Goal: Information Seeking & Learning: Learn about a topic

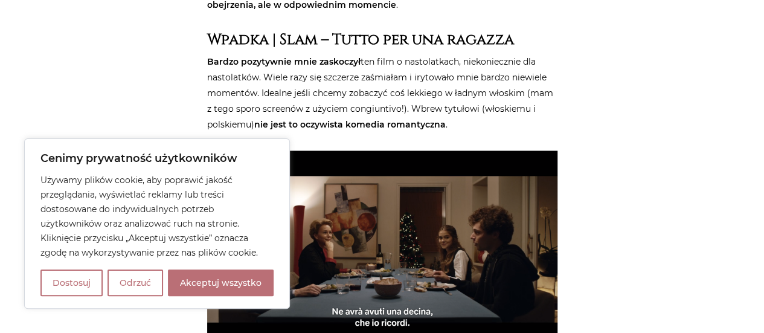
scroll to position [1014, 0]
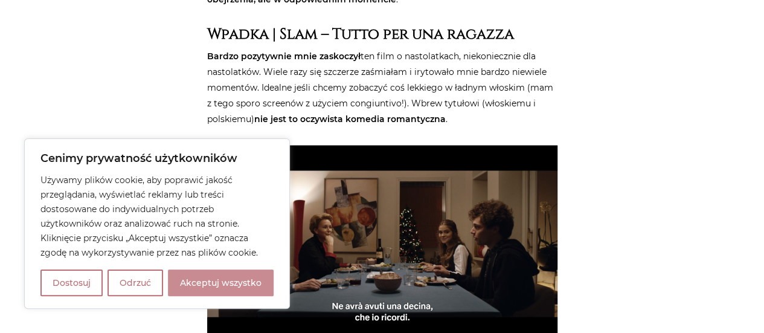
click at [187, 284] on button "Akceptuj wszystko" at bounding box center [221, 282] width 106 height 27
checkbox input "true"
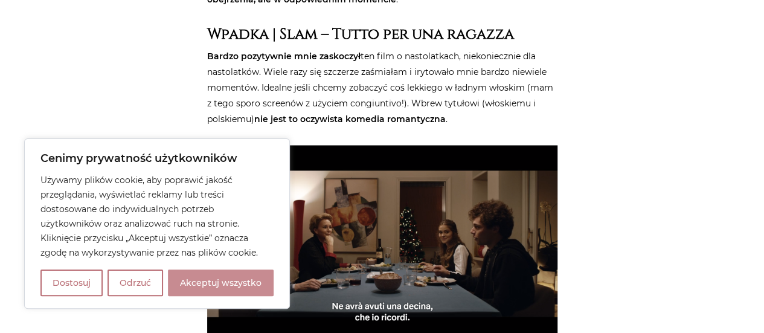
checkbox input "true"
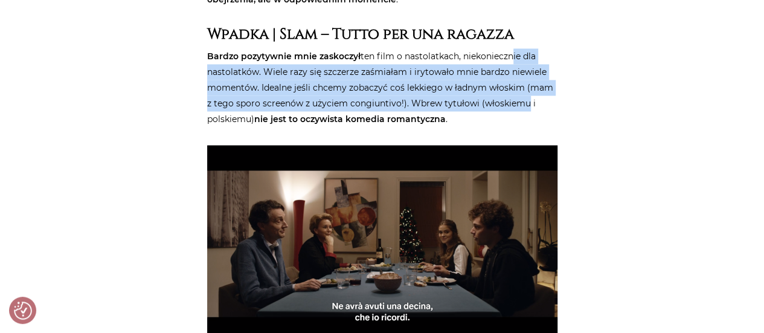
drag, startPoint x: 506, startPoint y: 45, endPoint x: 519, endPoint y: 83, distance: 39.7
click at [519, 83] on p "Bardzo pozytywnie mnie zaskoczył ten film o nastolatkach, niekoniecznie dla nas…" at bounding box center [382, 87] width 350 height 78
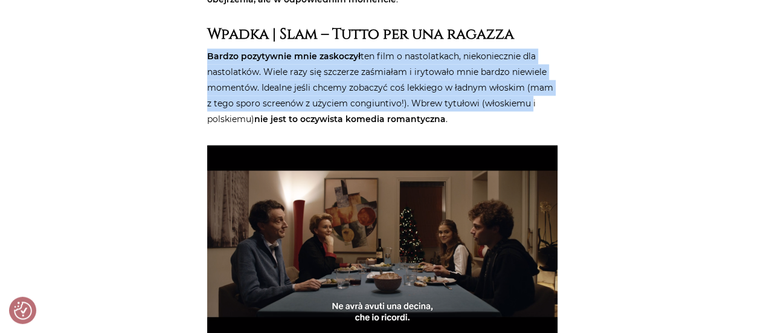
drag, startPoint x: 519, startPoint y: 83, endPoint x: 554, endPoint y: 11, distance: 79.4
click at [554, 25] on h3 "Wpadka | Slam – Tutto per una ragazza" at bounding box center [382, 34] width 350 height 18
drag, startPoint x: 554, startPoint y: 11, endPoint x: 552, endPoint y: 86, distance: 74.9
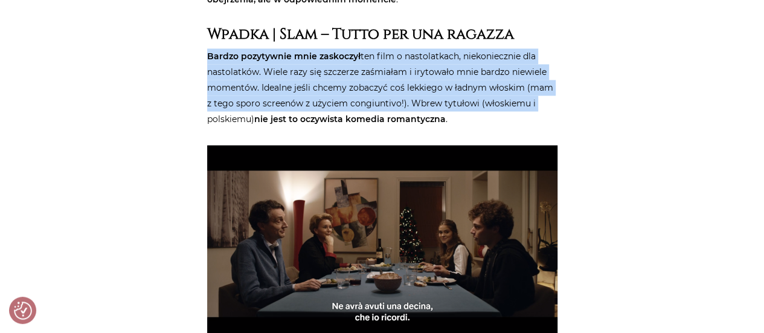
click at [552, 86] on p "Bardzo pozytywnie mnie zaskoczył ten film o nastolatkach, niekoniecznie dla nas…" at bounding box center [382, 87] width 350 height 78
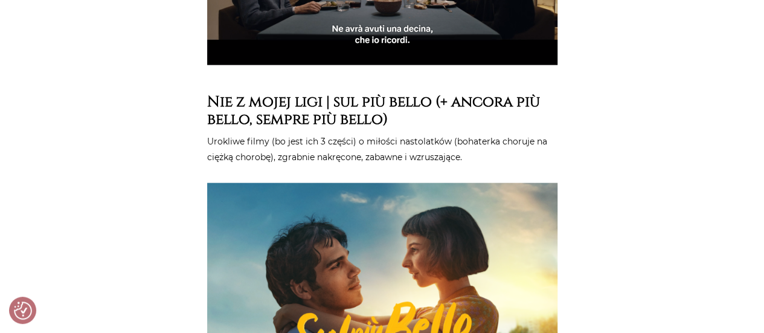
scroll to position [1339, 0]
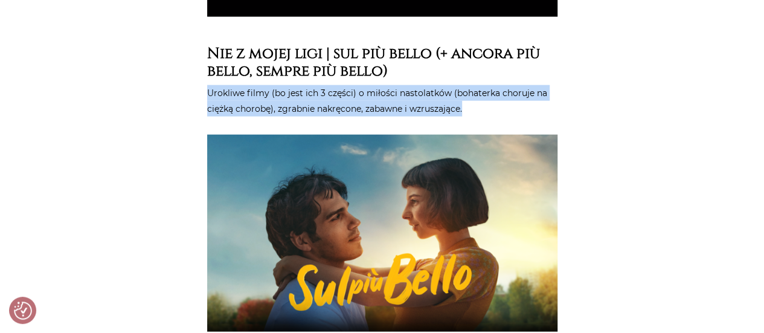
drag, startPoint x: 552, startPoint y: 86, endPoint x: 582, endPoint y: 57, distance: 41.4
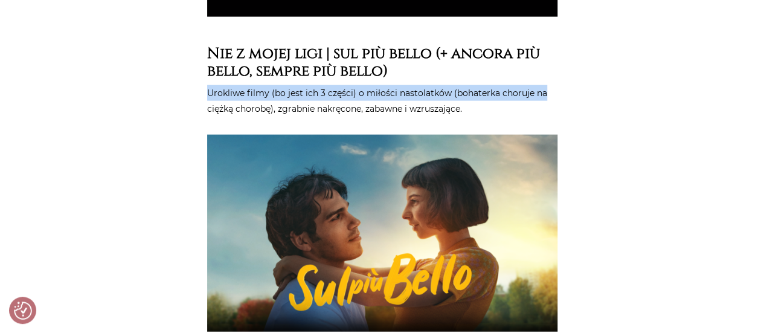
drag, startPoint x: 582, startPoint y: 57, endPoint x: 580, endPoint y: 86, distance: 29.0
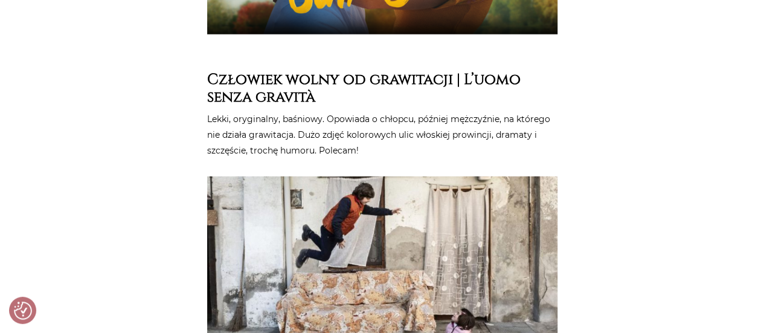
scroll to position [1646, 0]
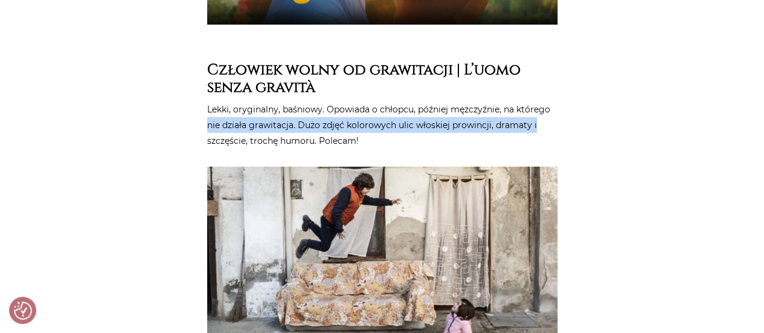
drag, startPoint x: 580, startPoint y: 86, endPoint x: 596, endPoint y: 104, distance: 23.5
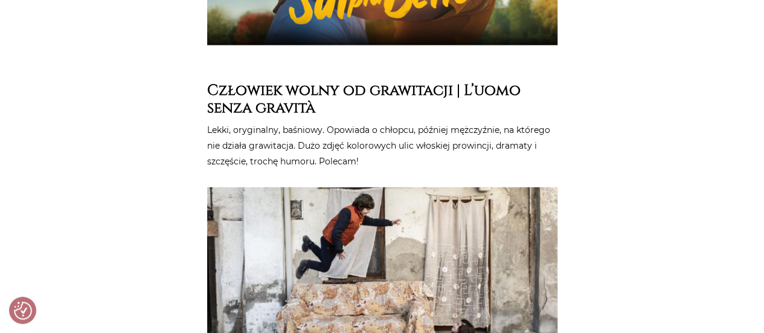
scroll to position [1612, 0]
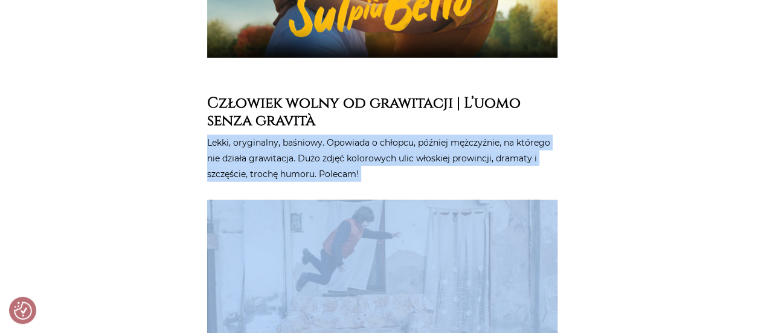
drag, startPoint x: 596, startPoint y: 104, endPoint x: 590, endPoint y: 178, distance: 74.5
drag, startPoint x: 590, startPoint y: 178, endPoint x: 584, endPoint y: 103, distance: 75.7
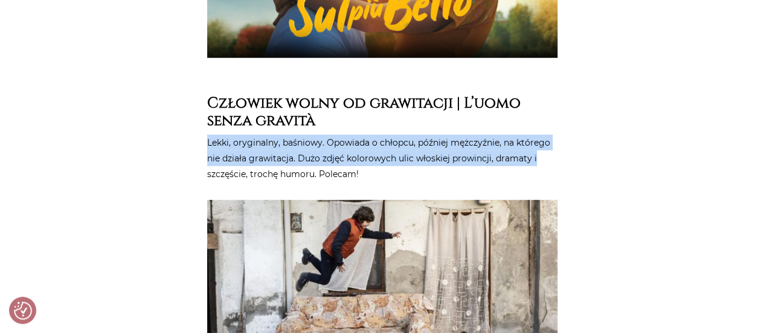
drag, startPoint x: 584, startPoint y: 103, endPoint x: 578, endPoint y: 147, distance: 44.5
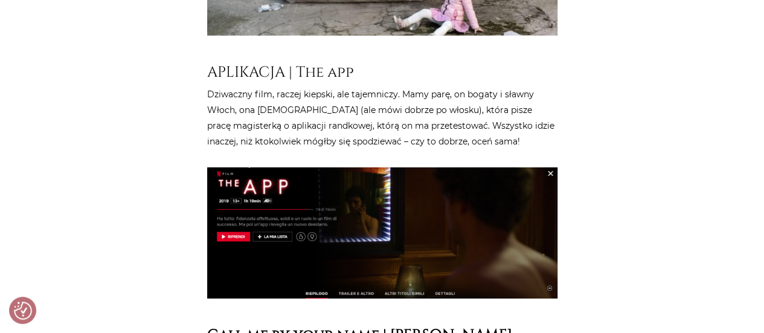
scroll to position [1973, 0]
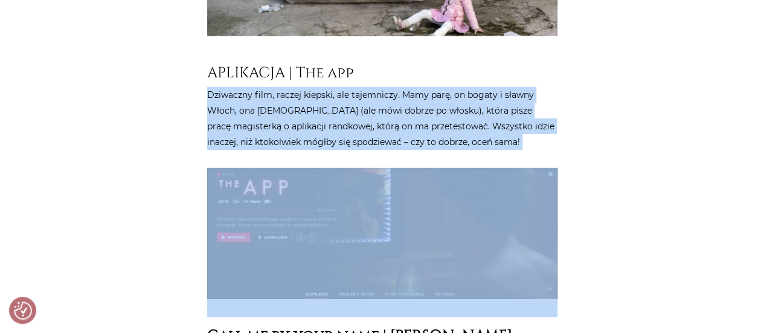
drag, startPoint x: 578, startPoint y: 155, endPoint x: 599, endPoint y: 54, distance: 103.7
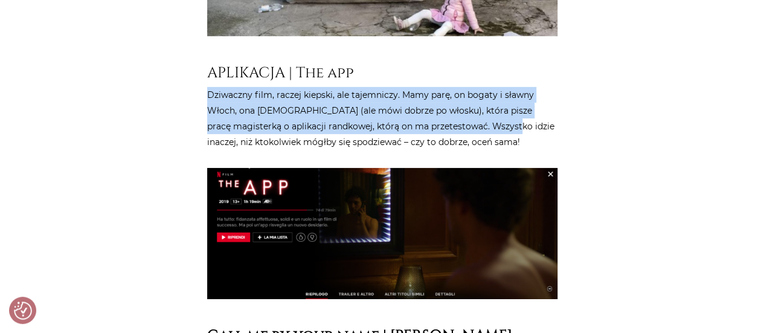
drag, startPoint x: 599, startPoint y: 54, endPoint x: 598, endPoint y: 124, distance: 70.0
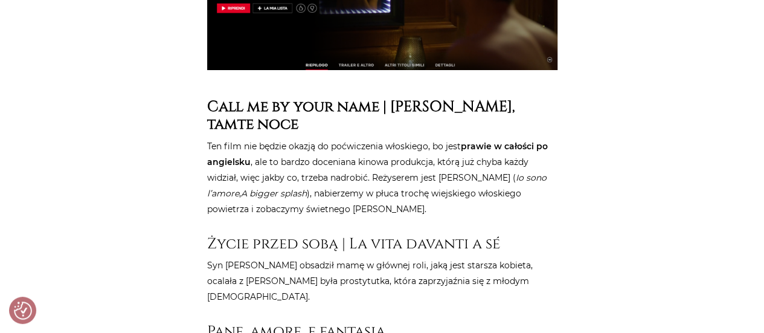
scroll to position [2246, 0]
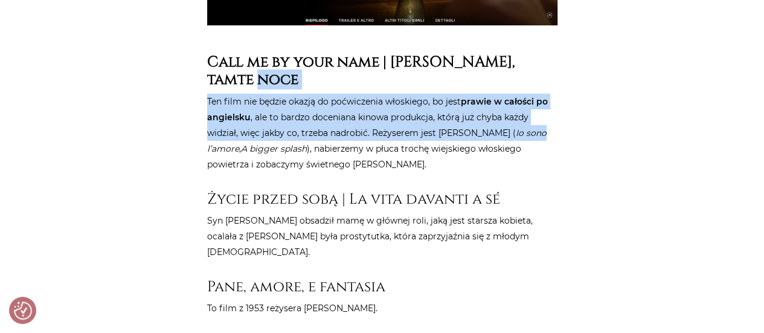
drag, startPoint x: 598, startPoint y: 124, endPoint x: 614, endPoint y: 54, distance: 71.8
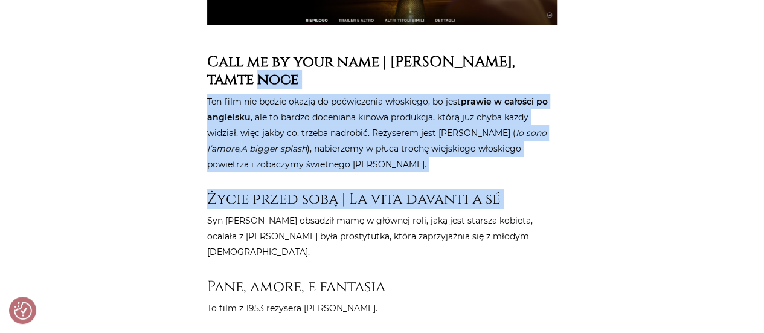
drag, startPoint x: 614, startPoint y: 54, endPoint x: 604, endPoint y: 161, distance: 107.9
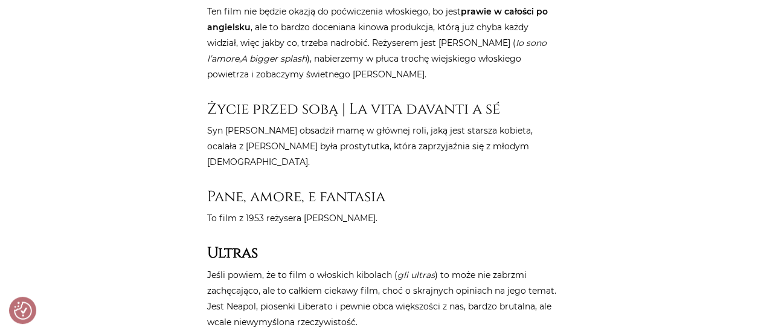
scroll to position [2346, 0]
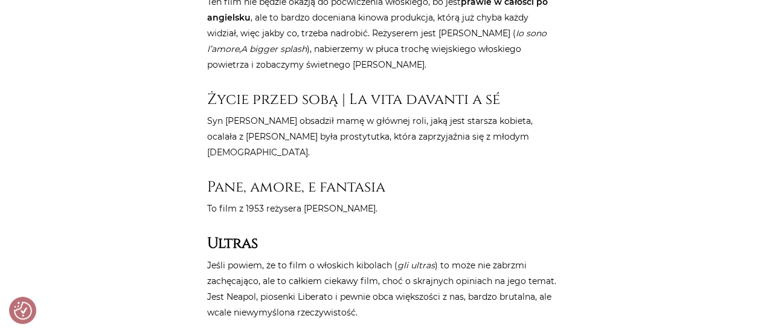
drag, startPoint x: 604, startPoint y: 161, endPoint x: 526, endPoint y: 177, distance: 78.8
click at [526, 200] on p "To film z 1953 reżysera [PERSON_NAME]." at bounding box center [382, 208] width 350 height 16
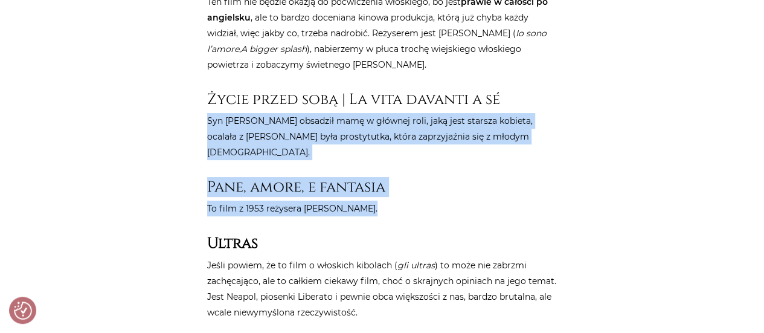
drag, startPoint x: 526, startPoint y: 177, endPoint x: 578, endPoint y: 76, distance: 113.1
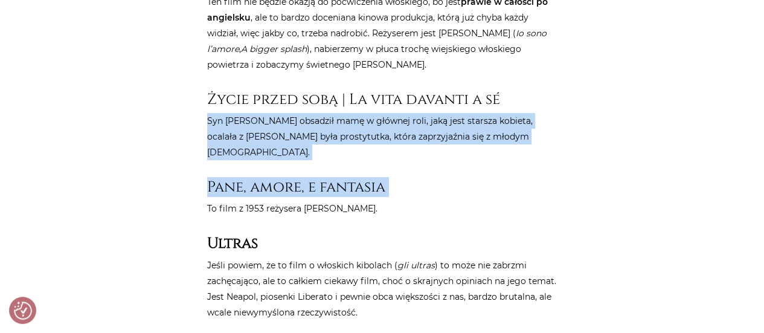
drag, startPoint x: 578, startPoint y: 76, endPoint x: 576, endPoint y: 131, distance: 55.0
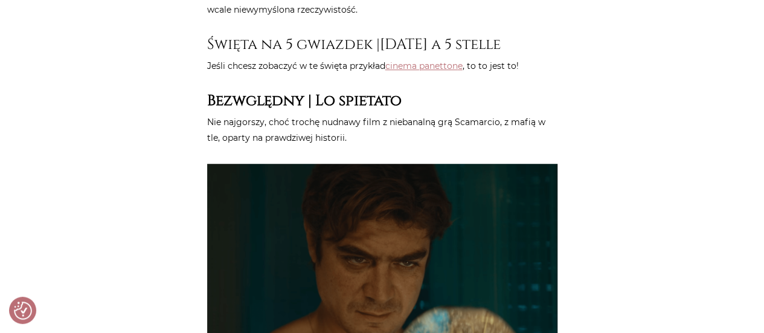
scroll to position [2649, 0]
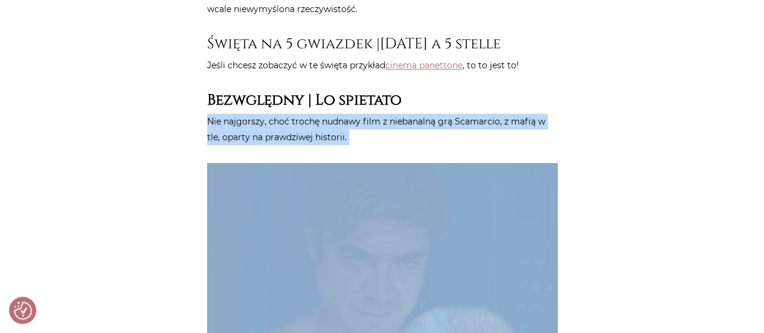
drag, startPoint x: 576, startPoint y: 131, endPoint x: 598, endPoint y: 63, distance: 71.0
drag, startPoint x: 598, startPoint y: 63, endPoint x: 599, endPoint y: 106, distance: 42.9
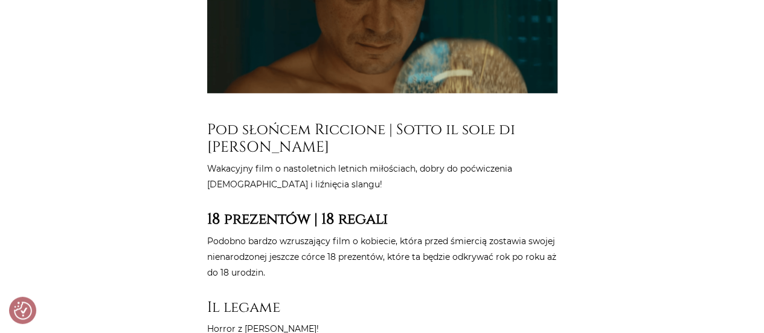
scroll to position [2952, 0]
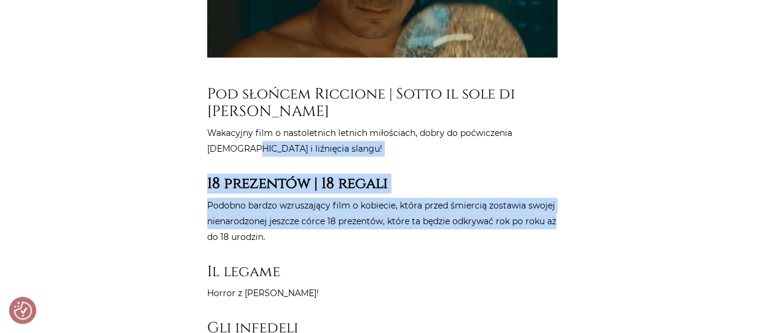
drag, startPoint x: 599, startPoint y: 106, endPoint x: 596, endPoint y: 193, distance: 87.0
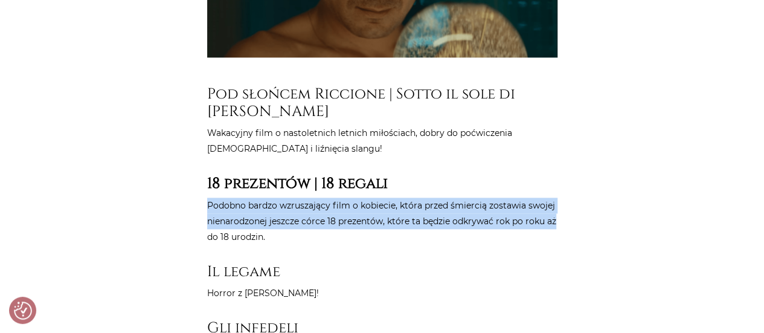
drag, startPoint x: 596, startPoint y: 193, endPoint x: 561, endPoint y: 132, distance: 70.8
drag, startPoint x: 561, startPoint y: 132, endPoint x: 562, endPoint y: 205, distance: 73.6
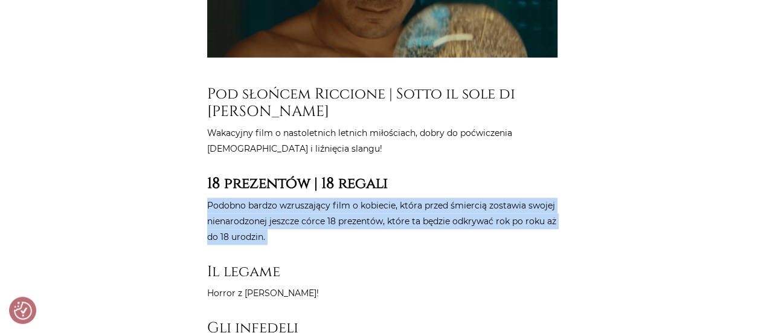
drag, startPoint x: 562, startPoint y: 205, endPoint x: 581, endPoint y: 134, distance: 73.6
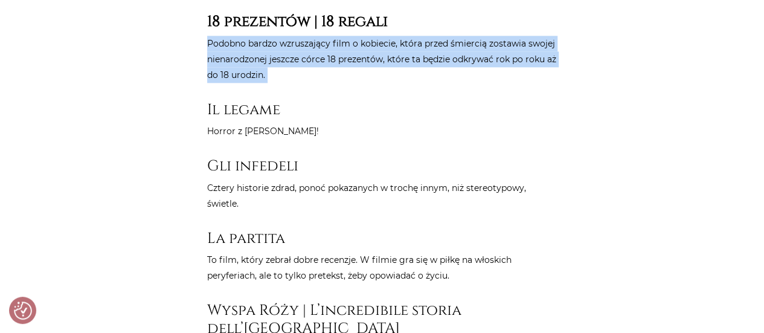
scroll to position [3116, 0]
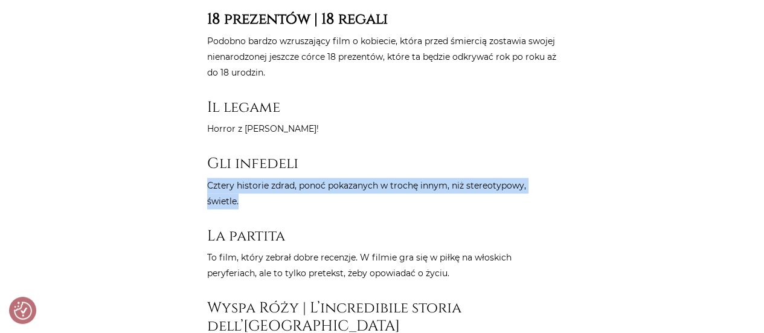
drag, startPoint x: 581, startPoint y: 134, endPoint x: 586, endPoint y: 149, distance: 15.3
drag, startPoint x: 586, startPoint y: 149, endPoint x: 554, endPoint y: 132, distance: 35.4
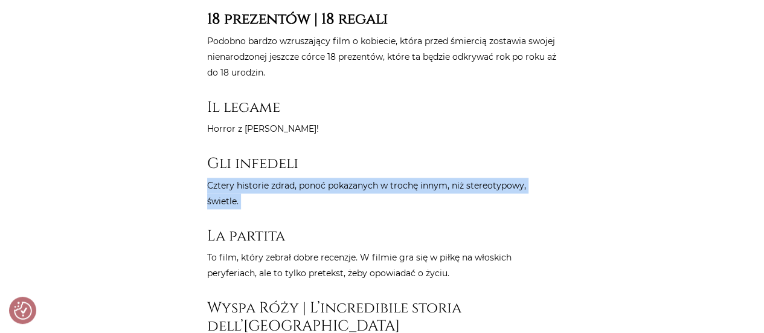
click at [554, 155] on h3 "Gli infedeli" at bounding box center [382, 164] width 350 height 18
drag, startPoint x: 554, startPoint y: 132, endPoint x: 561, endPoint y: 172, distance: 40.4
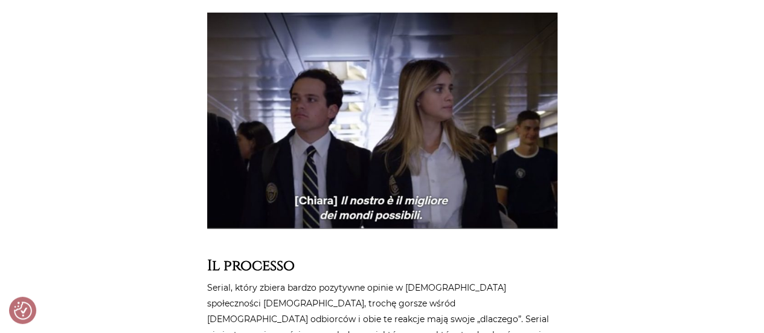
scroll to position [4360, 0]
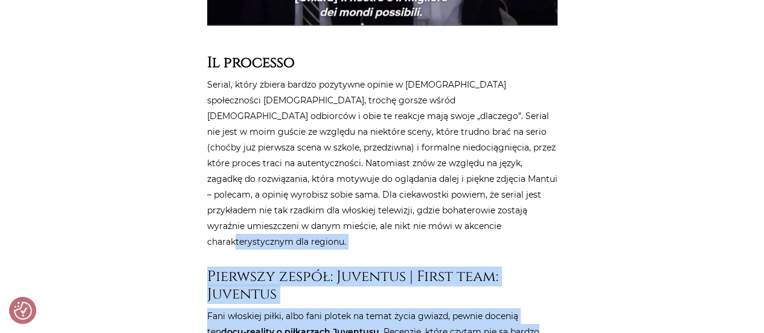
drag, startPoint x: 561, startPoint y: 172, endPoint x: 584, endPoint y: 282, distance: 112.2
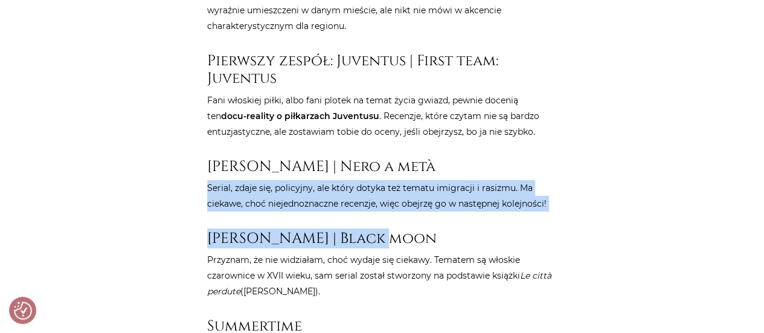
drag, startPoint x: 597, startPoint y: 169, endPoint x: 612, endPoint y: 98, distance: 72.1
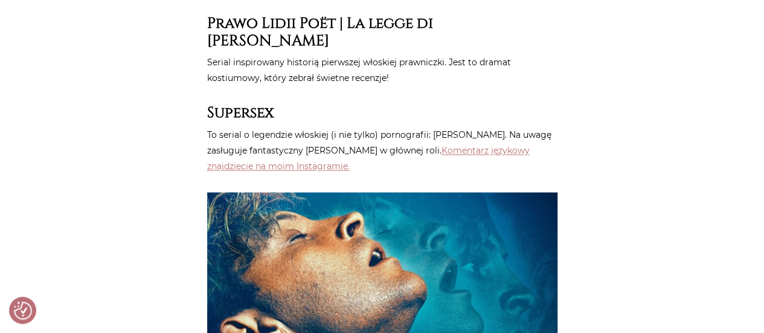
scroll to position [5425, 0]
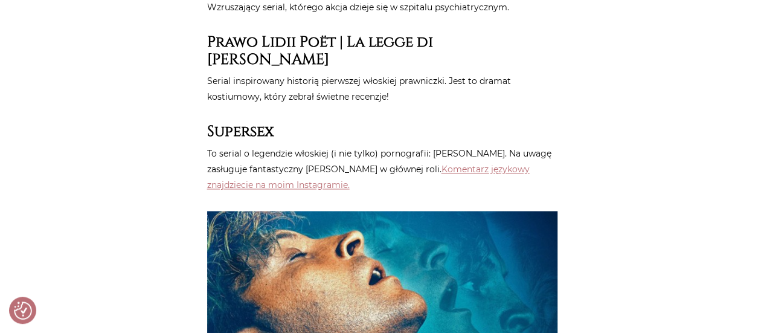
drag, startPoint x: 612, startPoint y: 98, endPoint x: 629, endPoint y: 24, distance: 76.3
drag, startPoint x: 629, startPoint y: 24, endPoint x: 615, endPoint y: 108, distance: 85.2
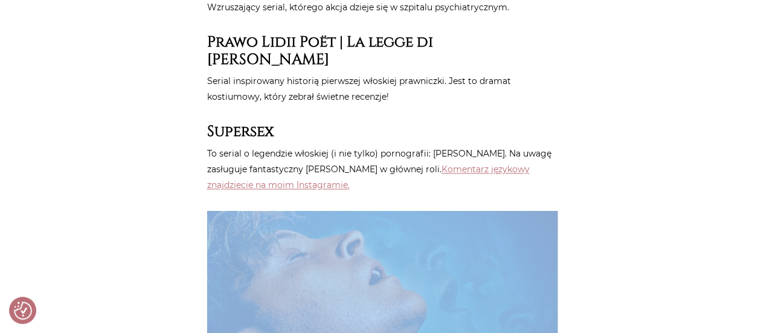
drag, startPoint x: 615, startPoint y: 108, endPoint x: 619, endPoint y: 156, distance: 47.9
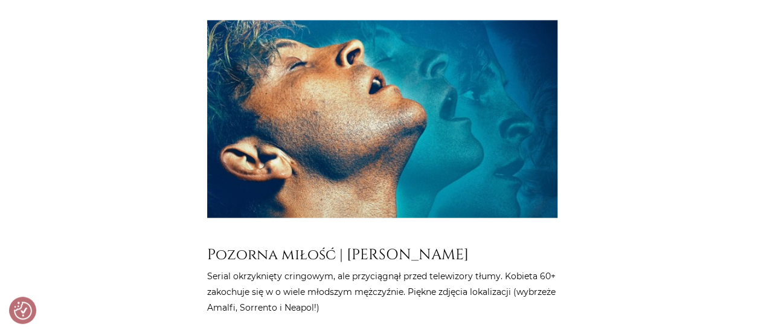
scroll to position [5627, 0]
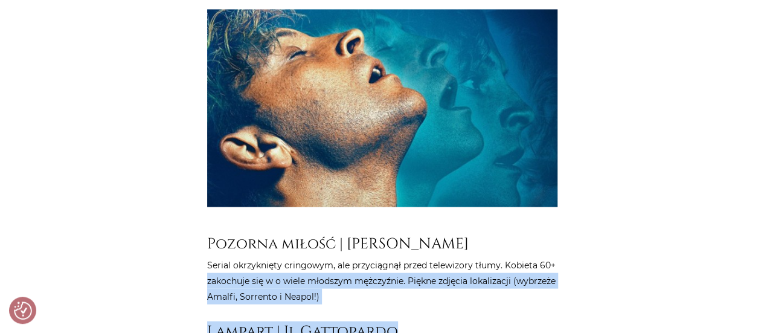
drag, startPoint x: 619, startPoint y: 156, endPoint x: 607, endPoint y: 223, distance: 68.8
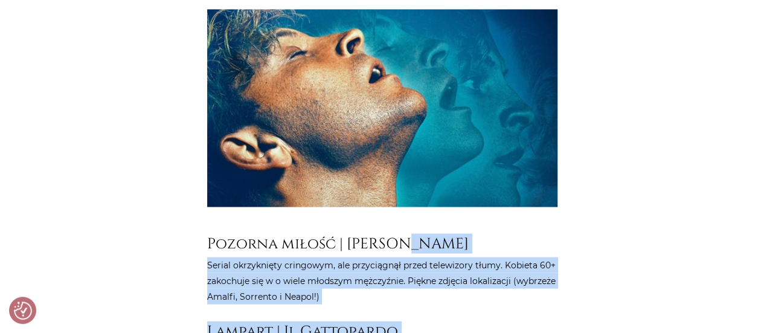
drag, startPoint x: 607, startPoint y: 223, endPoint x: 619, endPoint y: 134, distance: 90.2
drag, startPoint x: 619, startPoint y: 134, endPoint x: 610, endPoint y: 211, distance: 77.1
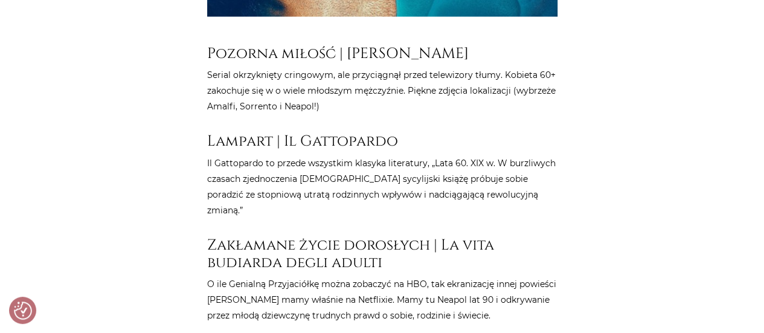
scroll to position [5817, 0]
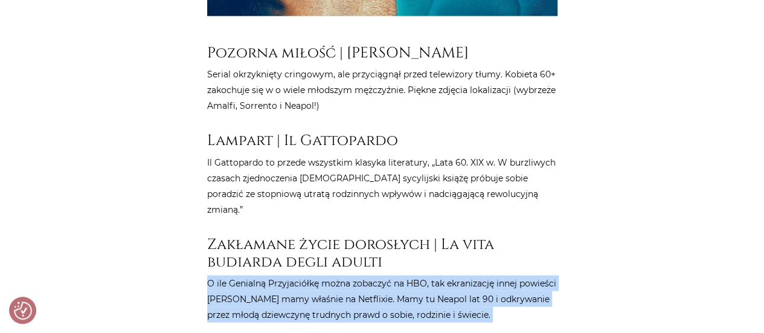
drag, startPoint x: 610, startPoint y: 211, endPoint x: 608, endPoint y: 140, distance: 70.7
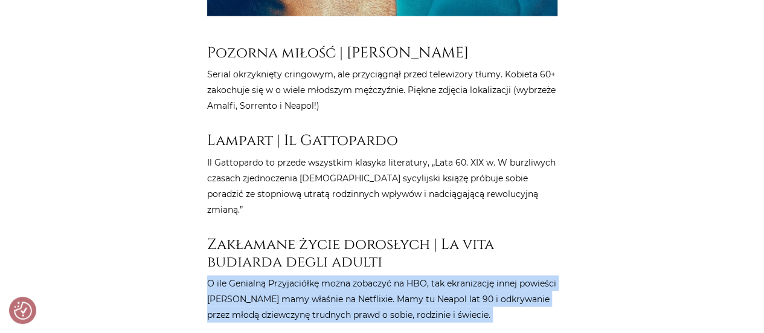
drag, startPoint x: 608, startPoint y: 140, endPoint x: 541, endPoint y: 219, distance: 103.7
drag, startPoint x: 541, startPoint y: 219, endPoint x: 580, endPoint y: 138, distance: 89.6
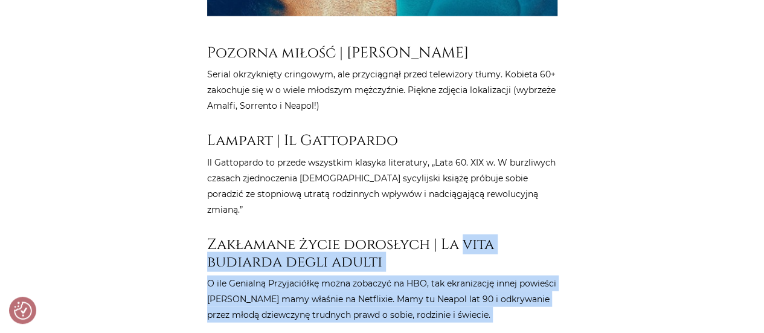
drag, startPoint x: 580, startPoint y: 138, endPoint x: 579, endPoint y: 217, distance: 79.1
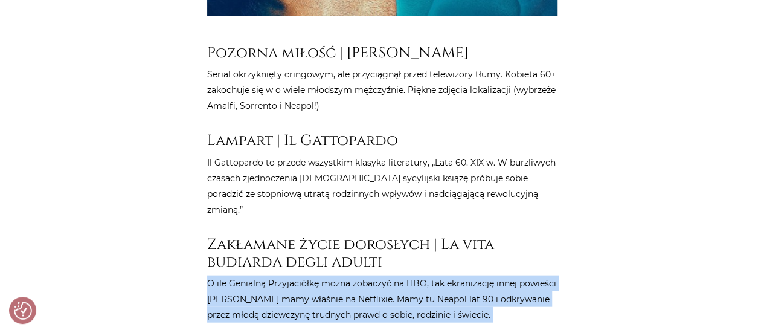
drag, startPoint x: 579, startPoint y: 217, endPoint x: 599, endPoint y: 154, distance: 66.6
